Goal: Transaction & Acquisition: Purchase product/service

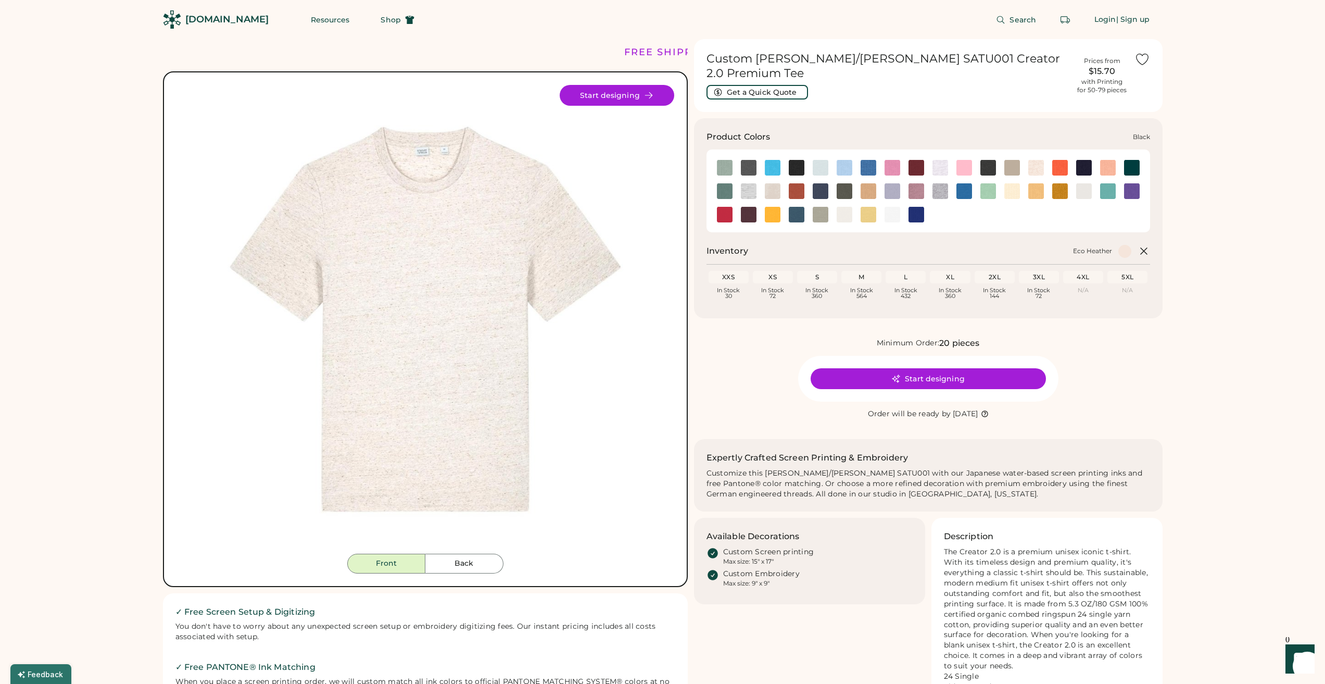
click at [799, 160] on img at bounding box center [797, 168] width 16 height 16
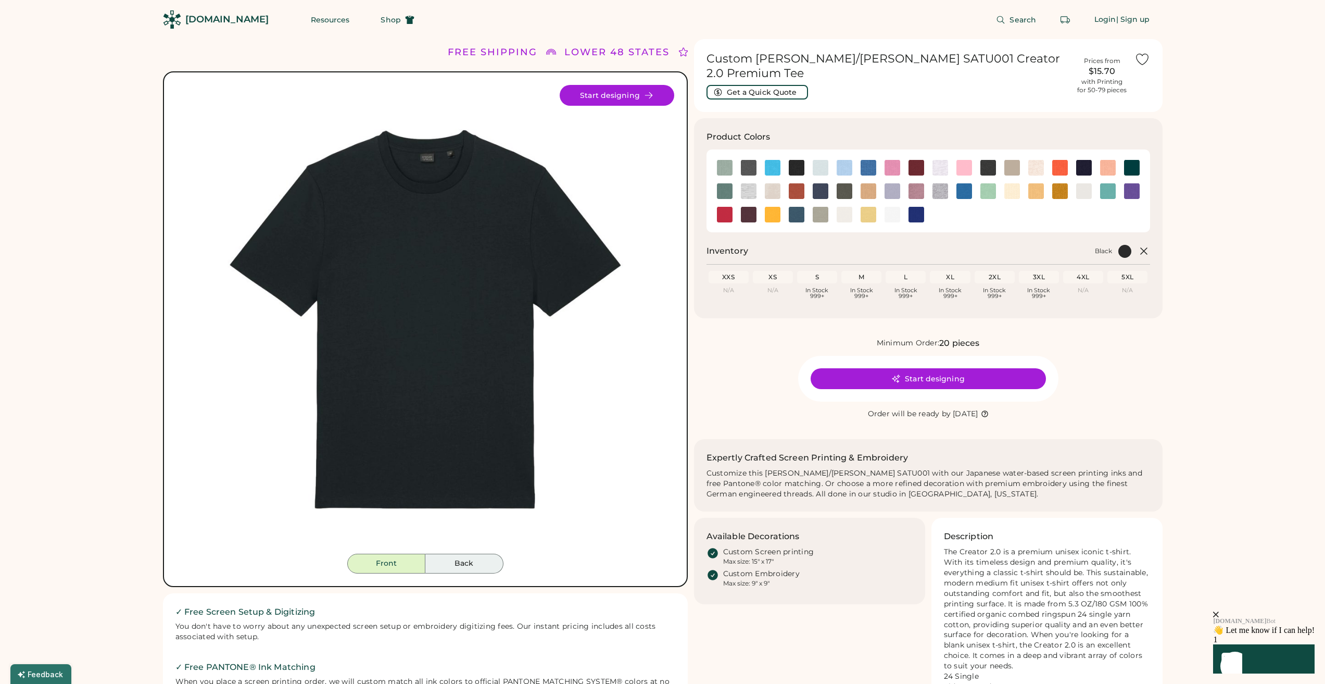
click at [479, 567] on button "Back" at bounding box center [464, 564] width 78 height 20
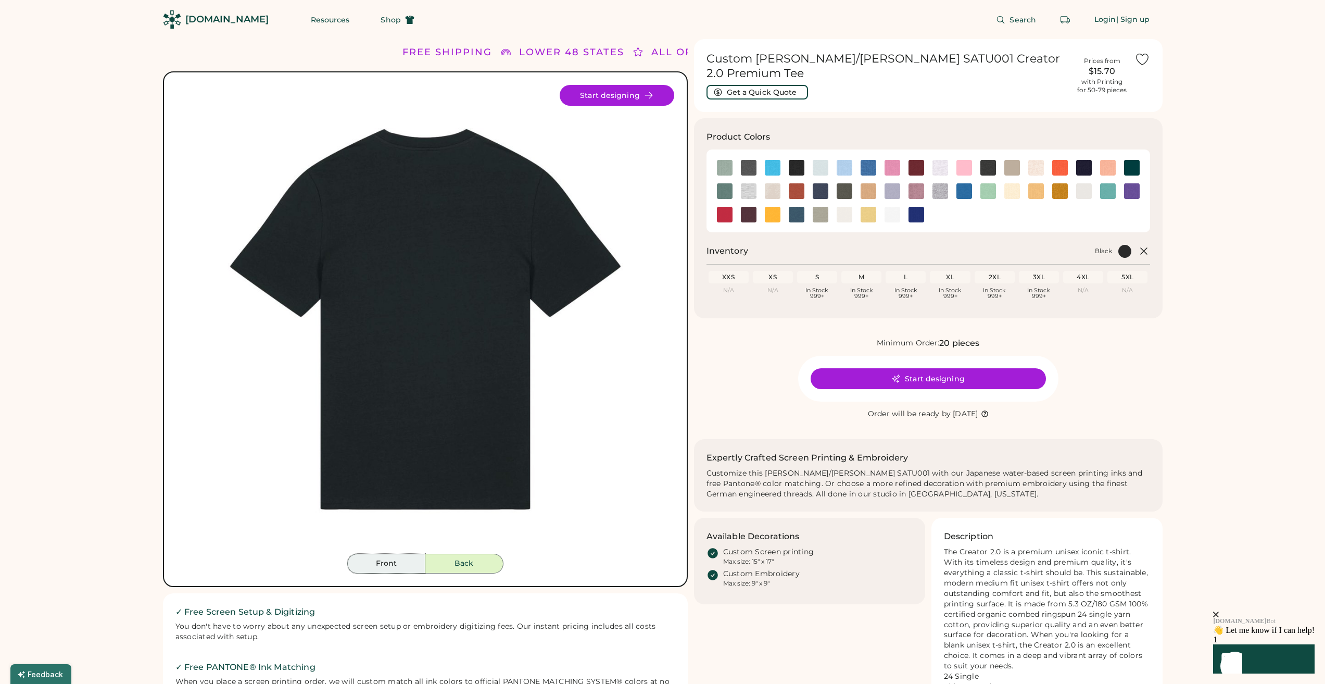
click at [385, 568] on button "Front" at bounding box center [386, 564] width 78 height 20
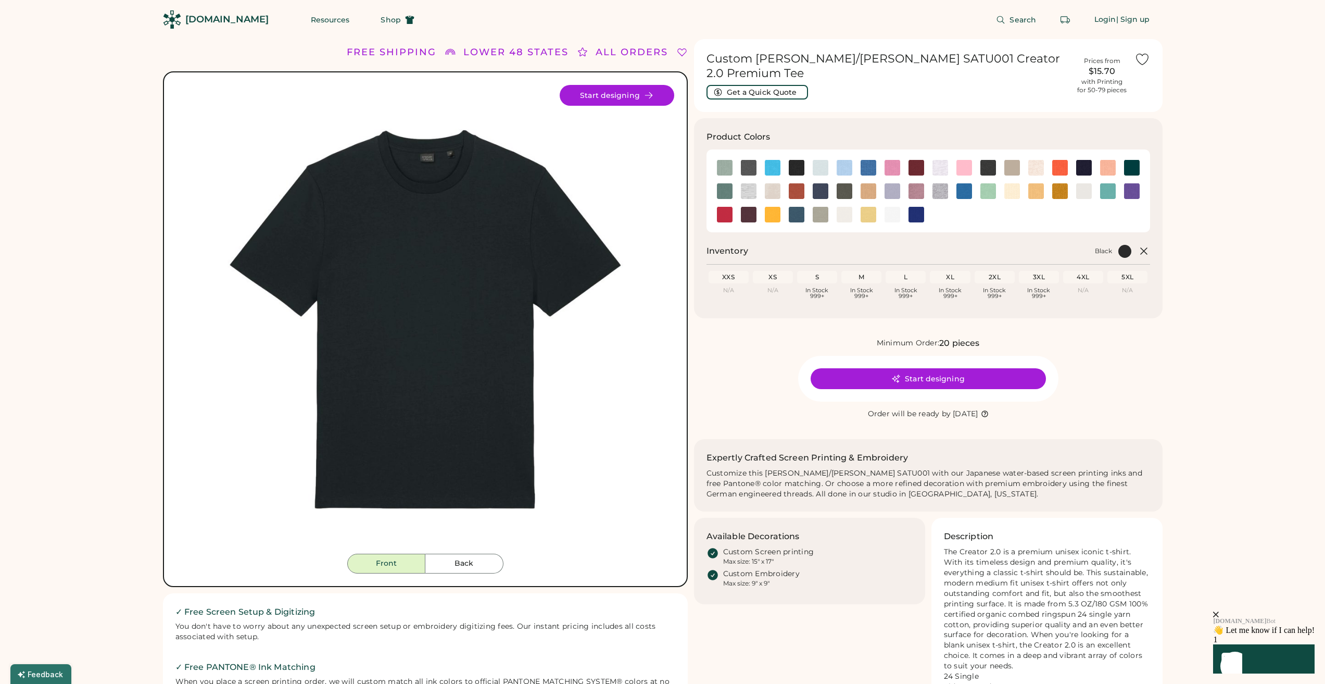
click at [855, 273] on div "M" at bounding box center [862, 277] width 36 height 8
click at [865, 273] on div "M" at bounding box center [862, 277] width 36 height 8
click at [861, 207] on img at bounding box center [869, 215] width 16 height 16
click at [847, 207] on img at bounding box center [845, 215] width 16 height 16
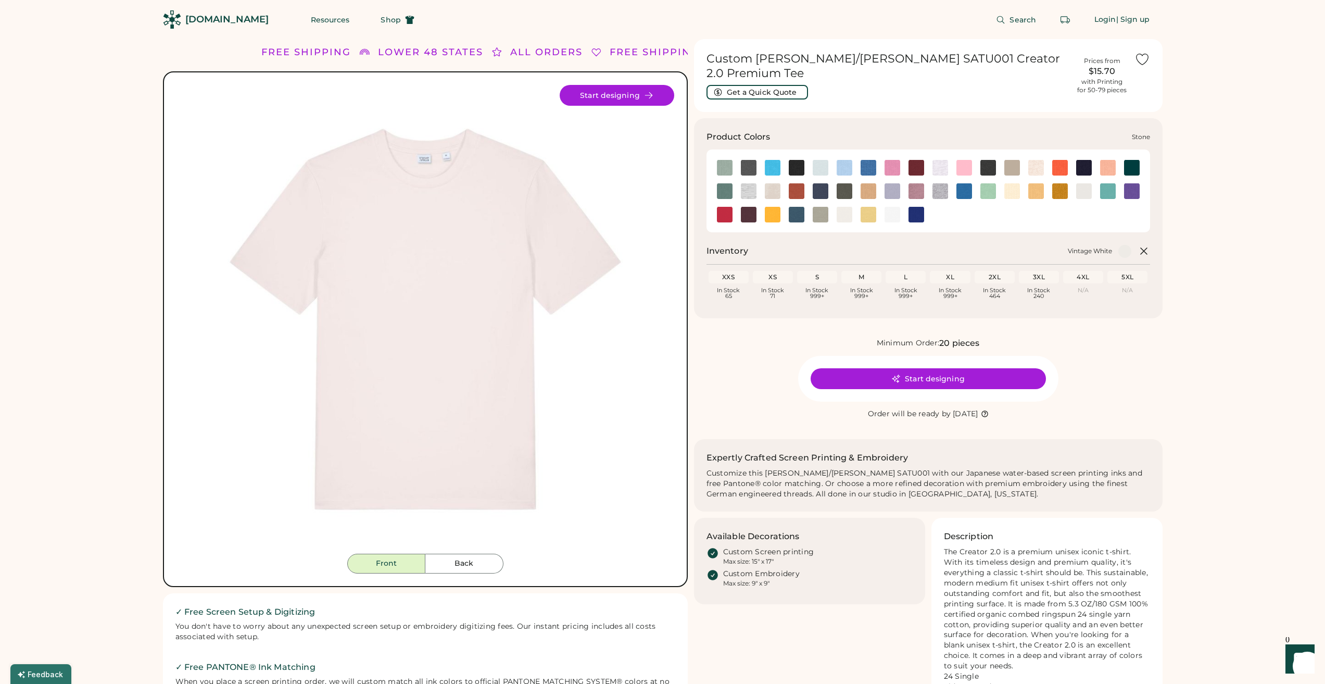
click at [820, 207] on img at bounding box center [821, 215] width 16 height 16
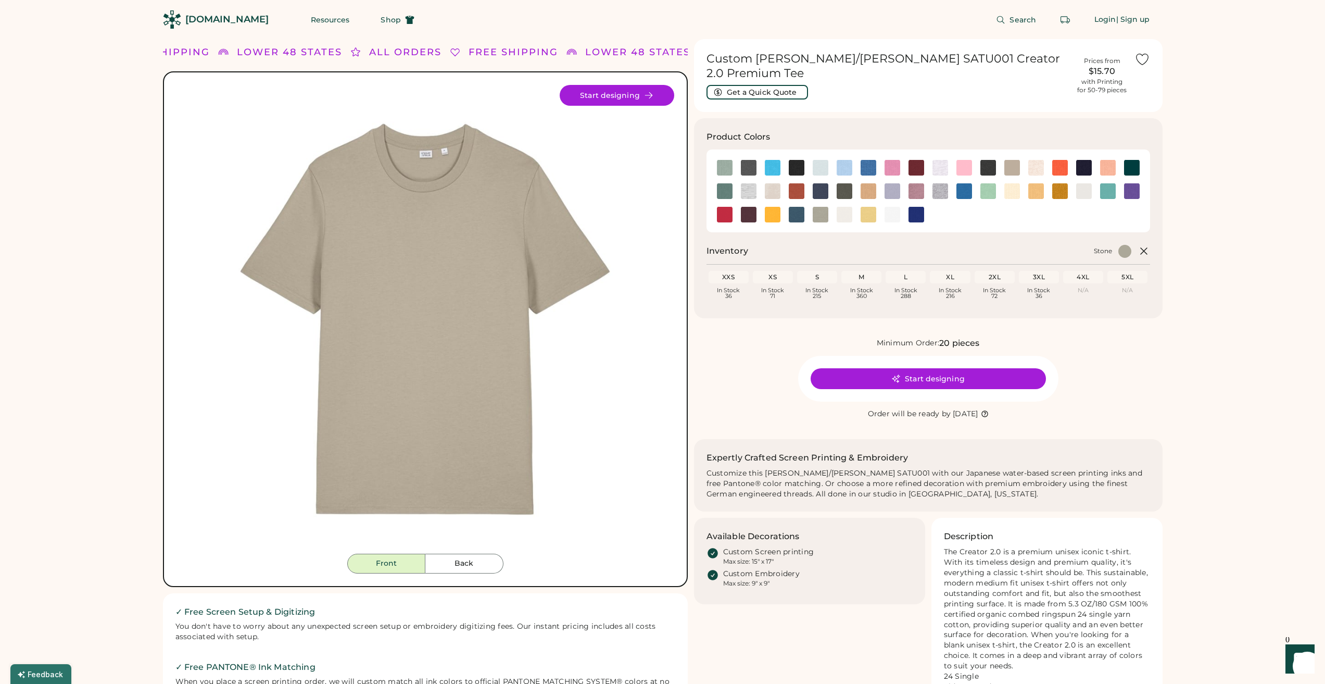
drag, startPoint x: 1058, startPoint y: 405, endPoint x: 1026, endPoint y: 393, distance: 34.1
click at [1058, 405] on div "Minimum Order: 20 pieces Start designing Order will be ready by Friday, Sep. 19" at bounding box center [928, 378] width 469 height 83
click at [969, 370] on button "Start designing" at bounding box center [928, 378] width 235 height 21
